Goal: Task Accomplishment & Management: Use online tool/utility

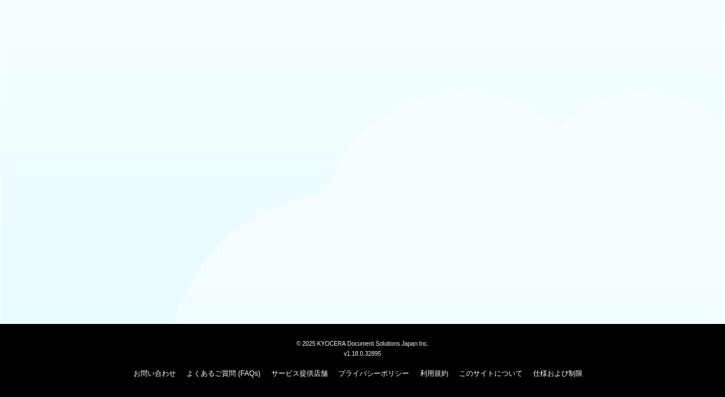
click at [437, 82] on body "© [DATE] KYOCERA Document Solutions Japan Inc. v1.18.0.32895 お問い合わせ よくあるご質問 (FA…" at bounding box center [362, 198] width 725 height 397
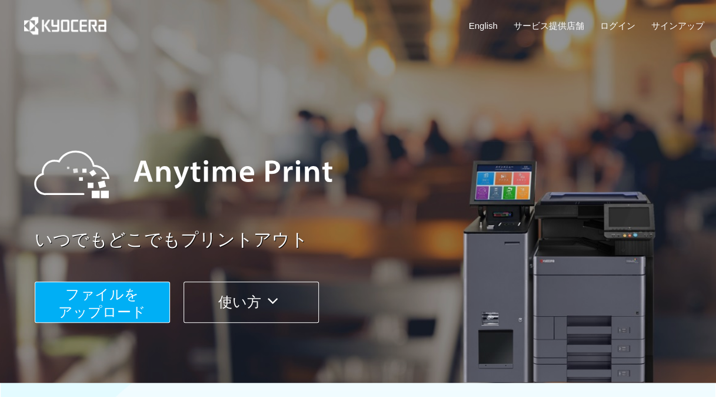
click at [142, 300] on button "ファイルを ​​アップロード" at bounding box center [102, 301] width 135 height 41
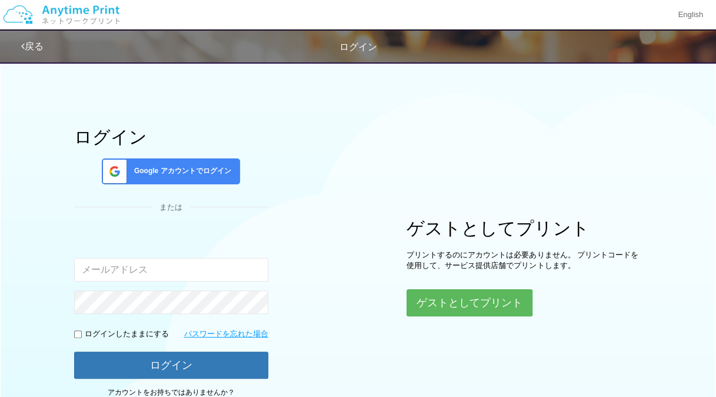
click at [41, 41] on link "戻る" at bounding box center [32, 46] width 22 height 10
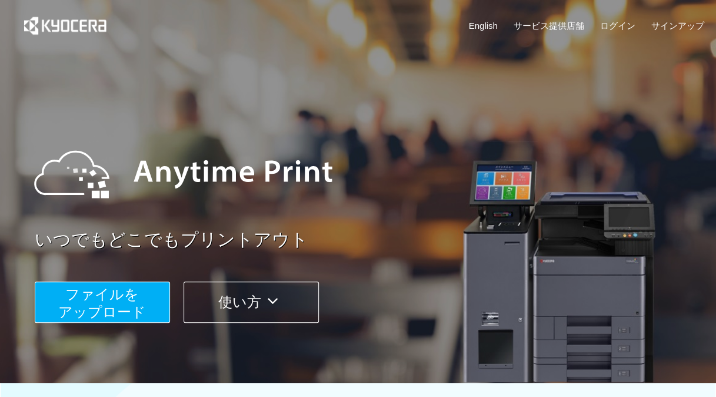
click at [152, 284] on button "ファイルを ​​アップロード" at bounding box center [102, 301] width 135 height 41
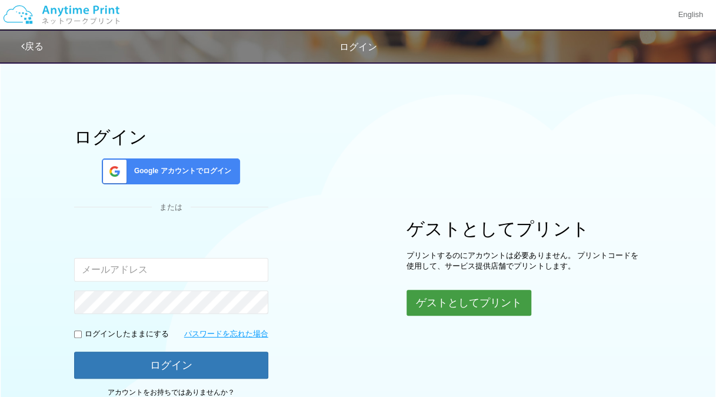
click at [433, 295] on button "ゲストとしてプリント" at bounding box center [469, 303] width 125 height 26
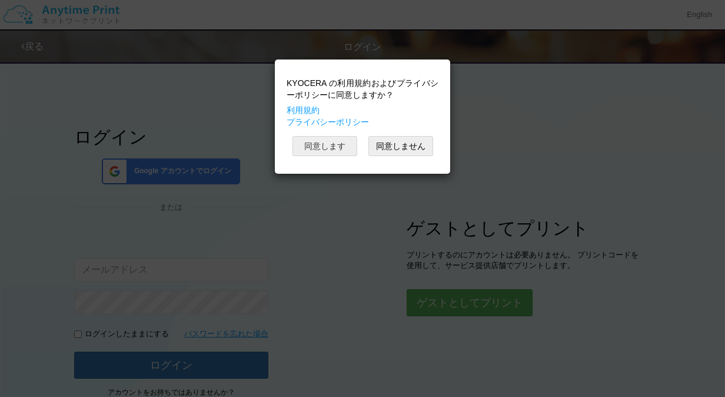
click at [327, 144] on button "同意します" at bounding box center [325, 146] width 65 height 20
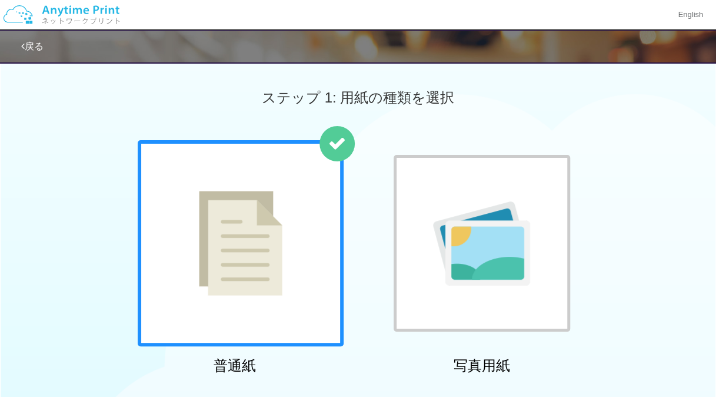
click at [271, 250] on img at bounding box center [241, 243] width 84 height 105
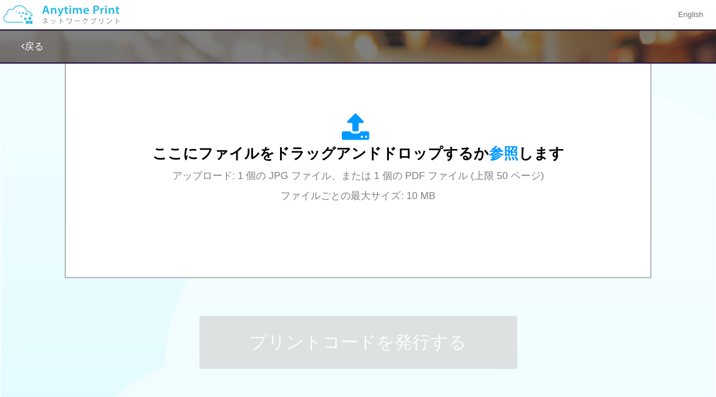
scroll to position [412, 0]
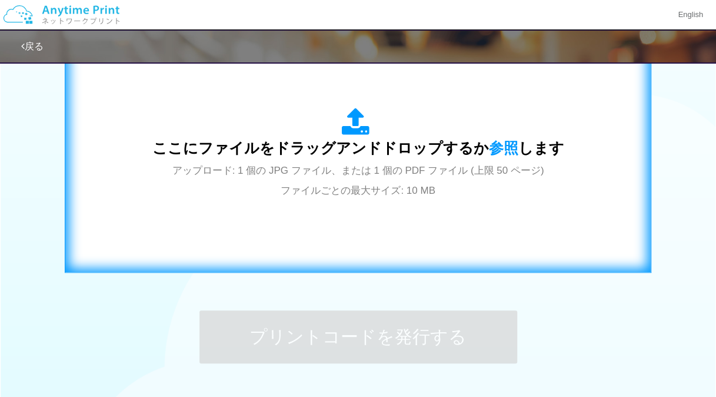
click at [356, 177] on span "アップロード: 1 個の JPG ファイル、または 1 個の PDF ファイル (上限 50 ページ) ファイルごとの最大サイズ: 10 MB" at bounding box center [358, 180] width 372 height 31
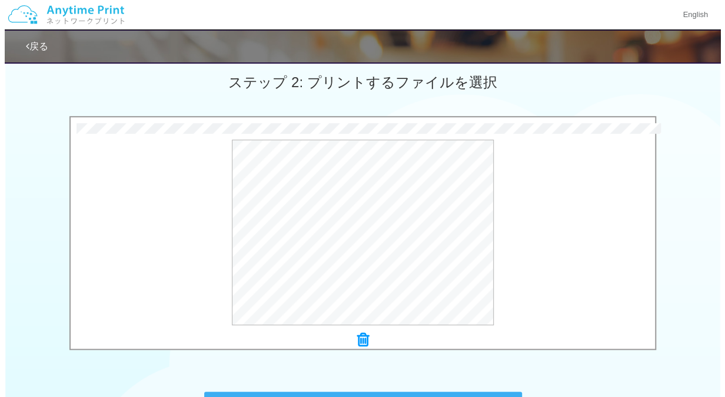
scroll to position [314, 0]
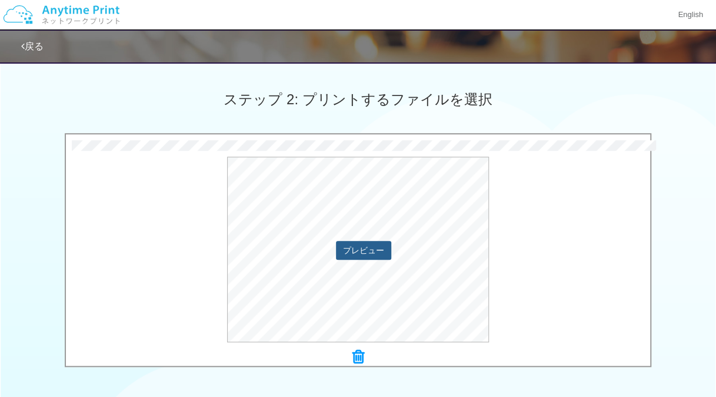
click at [377, 247] on button "プレビュー" at bounding box center [363, 250] width 55 height 19
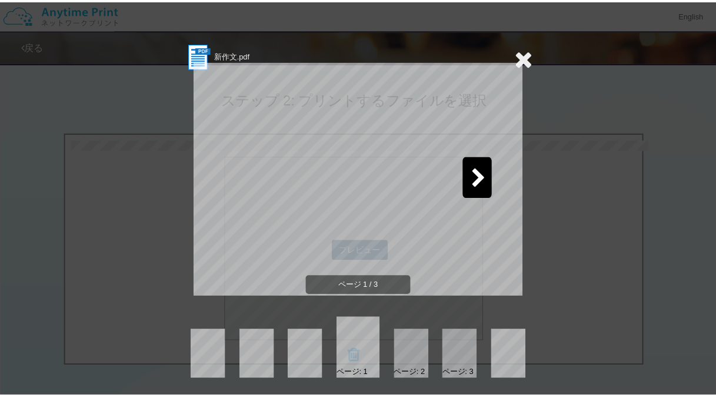
scroll to position [1, 0]
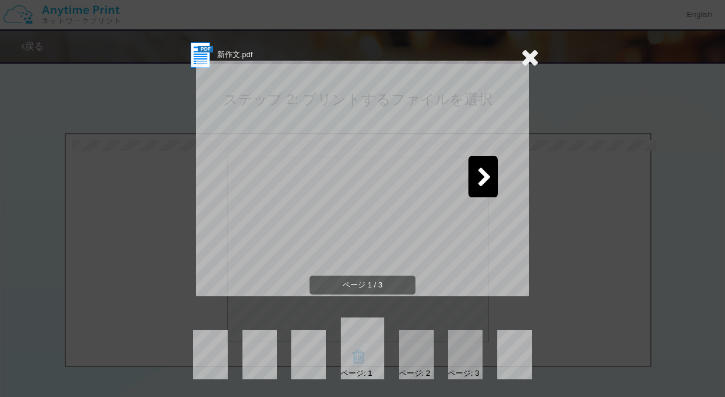
click at [474, 188] on div at bounding box center [483, 176] width 29 height 41
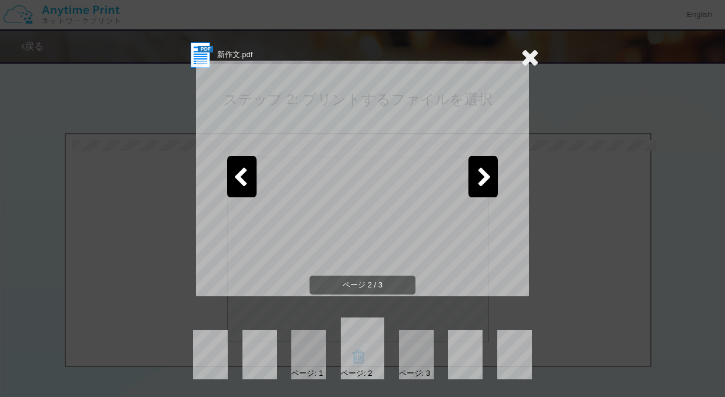
click at [473, 190] on div at bounding box center [483, 176] width 29 height 41
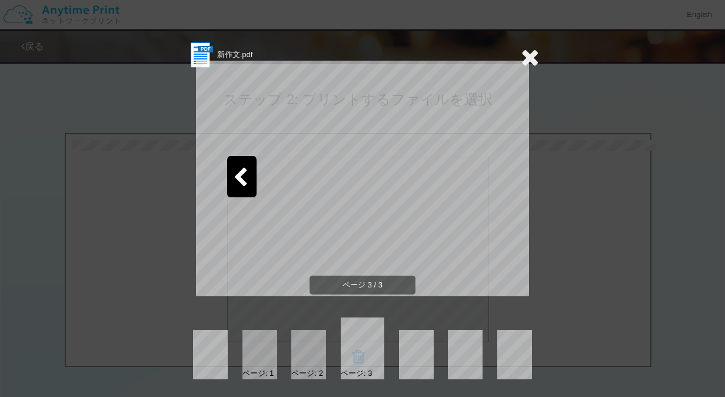
click at [531, 54] on icon at bounding box center [530, 57] width 18 height 24
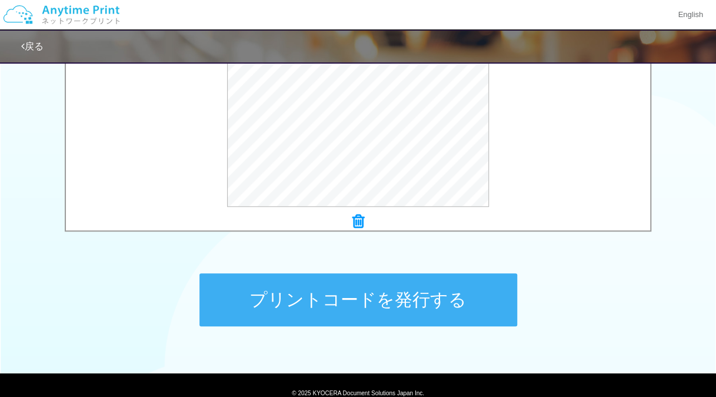
scroll to position [498, 0]
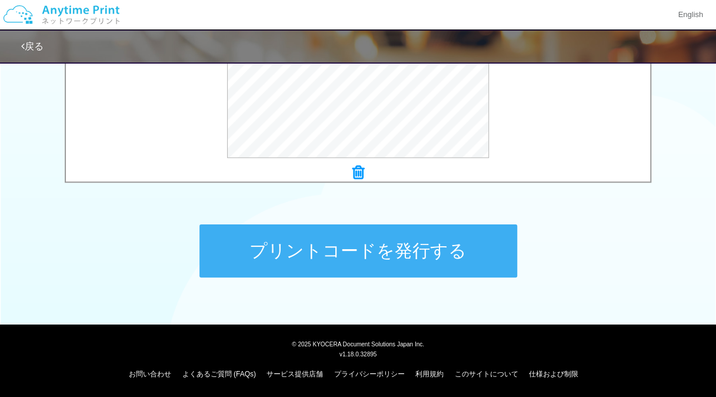
click at [458, 263] on button "プリントコードを発行する" at bounding box center [359, 250] width 318 height 53
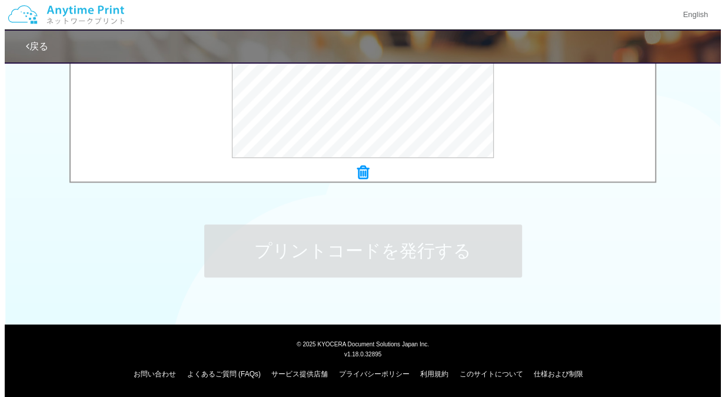
scroll to position [0, 0]
